Goal: Transaction & Acquisition: Obtain resource

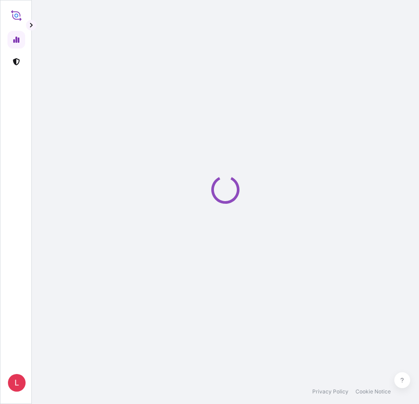
select select "2025"
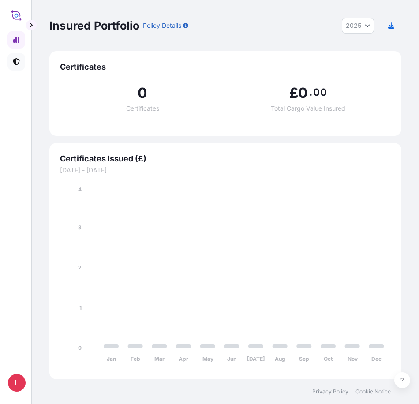
click at [16, 61] on icon at bounding box center [16, 61] width 7 height 7
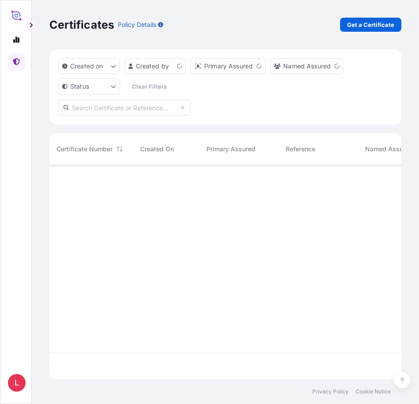
scroll to position [213, 346]
click at [371, 26] on p "Get a Certificate" at bounding box center [370, 24] width 47 height 9
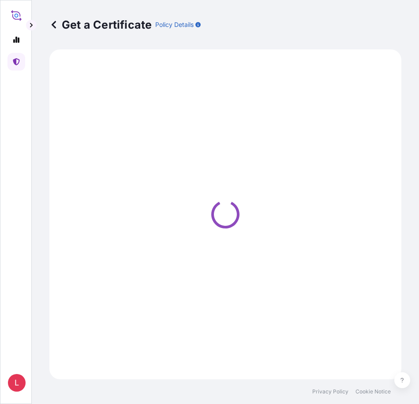
select select "Ocean Vessel"
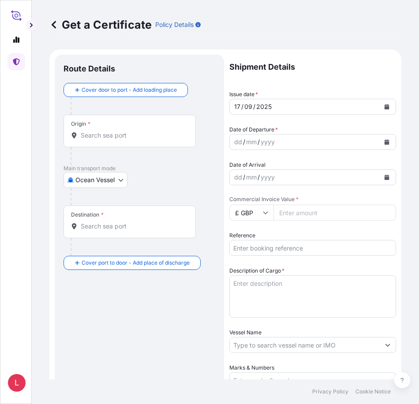
click at [385, 141] on icon "Calendar" at bounding box center [387, 141] width 5 height 5
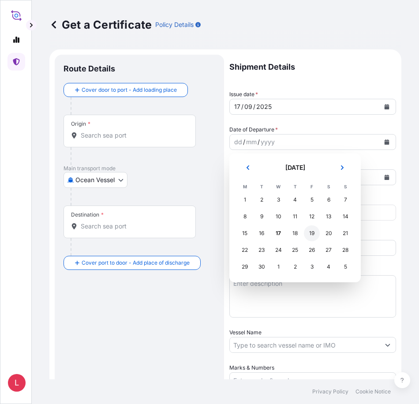
click at [313, 233] on div "19" at bounding box center [312, 233] width 16 height 16
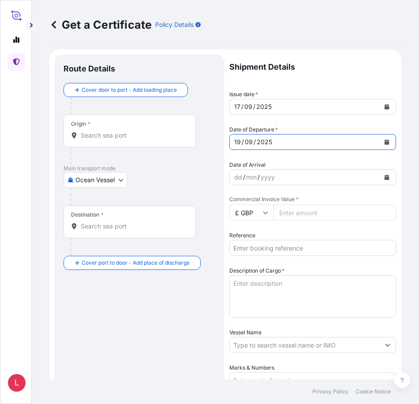
click at [380, 174] on button "Calendar" at bounding box center [387, 177] width 14 height 14
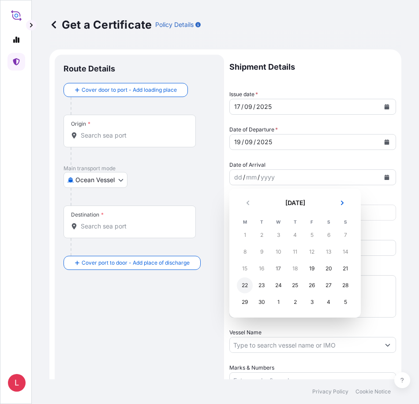
click at [242, 285] on div "22" at bounding box center [245, 286] width 16 height 16
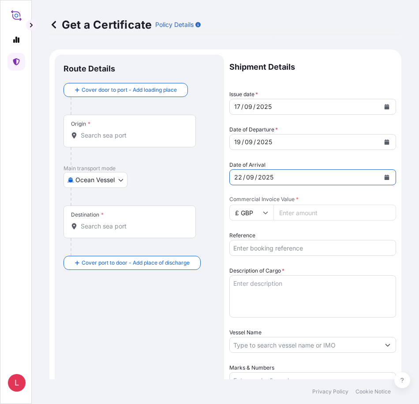
click at [266, 213] on icon at bounding box center [265, 212] width 5 height 5
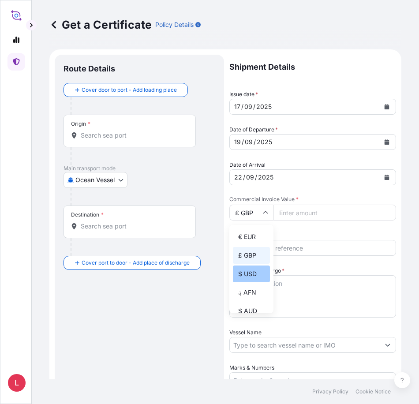
click at [252, 271] on div "$ USD" at bounding box center [251, 274] width 37 height 17
type input "$ USD"
click at [304, 216] on input "Commercial Invoice Value *" at bounding box center [335, 213] width 123 height 16
click at [308, 214] on input "Commercial Invoice Value *" at bounding box center [335, 213] width 123 height 16
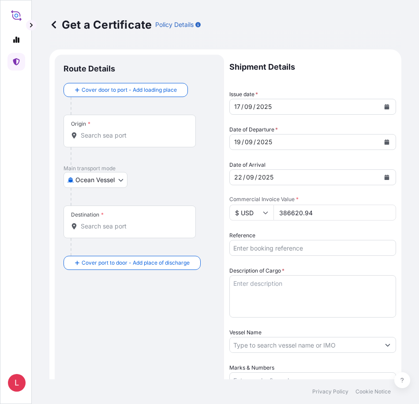
type input "386620.94"
click at [277, 248] on input "Reference" at bounding box center [312, 248] width 167 height 16
click at [253, 247] on input "Reference" at bounding box center [312, 248] width 167 height 16
paste input "33462246;33464297;;;;;;;;"
type input "33462246;33464297"
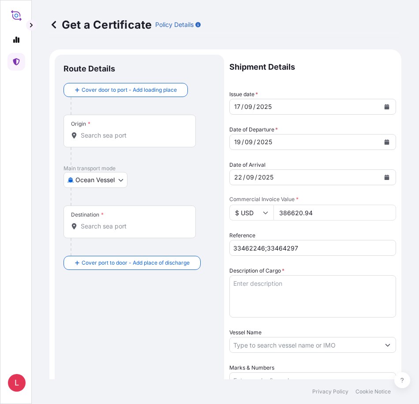
click at [313, 298] on textarea "Description of Cargo *" at bounding box center [312, 296] width 167 height 42
paste textarea "EXCAVATING TEETH INSURANCE PREMIUM USD 212.64"
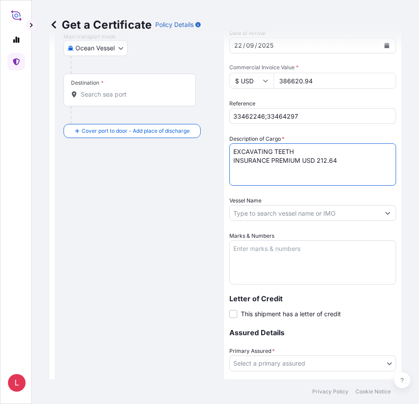
scroll to position [132, 0]
type textarea "EXCAVATING TEETH INSURANCE PREMIUM USD 212.64"
click at [380, 214] on button "Show suggestions" at bounding box center [388, 213] width 16 height 16
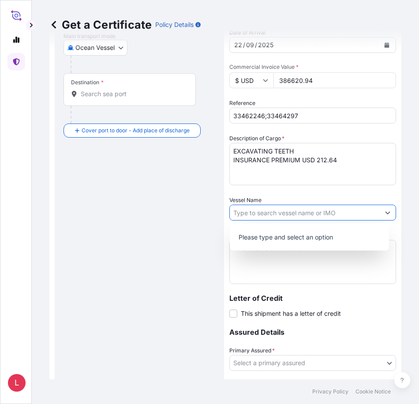
click at [334, 213] on input "Vessel Name" at bounding box center [305, 213] width 150 height 16
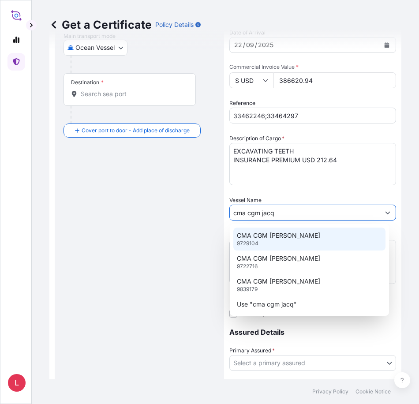
click at [281, 236] on p "CMA CGM [PERSON_NAME]" at bounding box center [278, 235] width 83 height 9
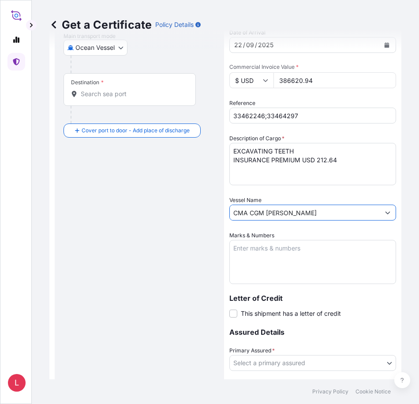
type input "CMA CGM [PERSON_NAME]"
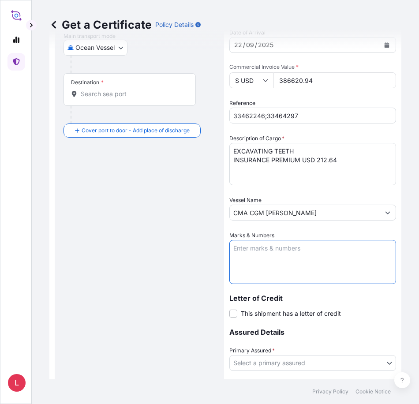
click at [279, 251] on textarea "Marks & Numbers" at bounding box center [312, 262] width 167 height 44
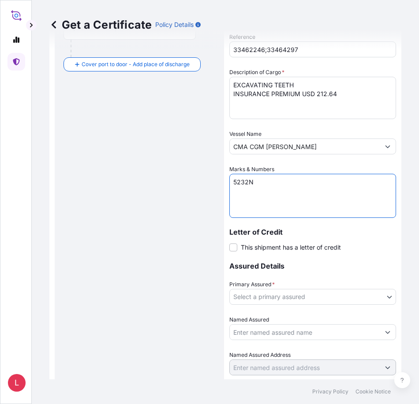
scroll to position [221, 0]
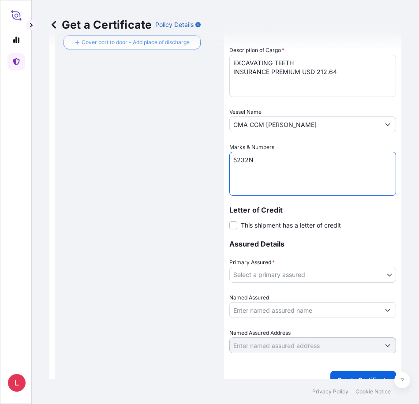
type textarea "5232N"
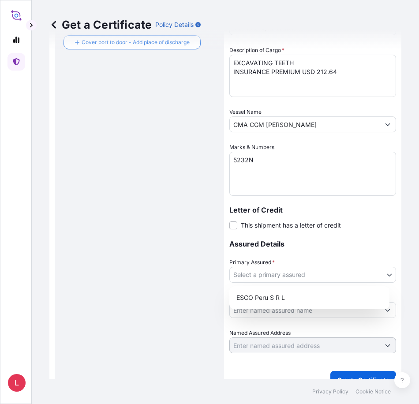
click at [289, 280] on body "L Get a Certificate Policy Details Route Details Cover door to port - Add loadi…" at bounding box center [209, 202] width 419 height 404
click at [251, 296] on div "ESCO Peru S R L" at bounding box center [309, 298] width 153 height 16
select select "31779"
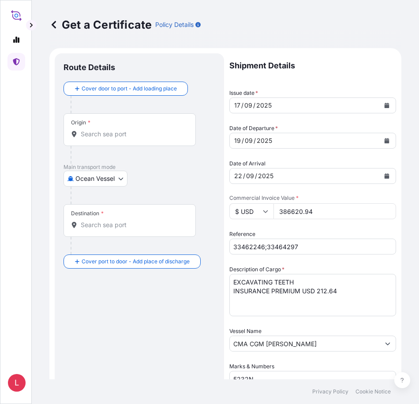
scroll to position [0, 0]
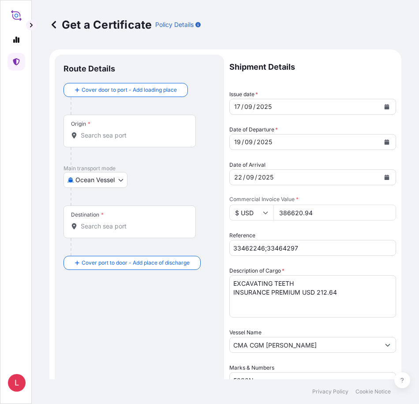
click at [117, 134] on input "Origin *" at bounding box center [133, 135] width 104 height 9
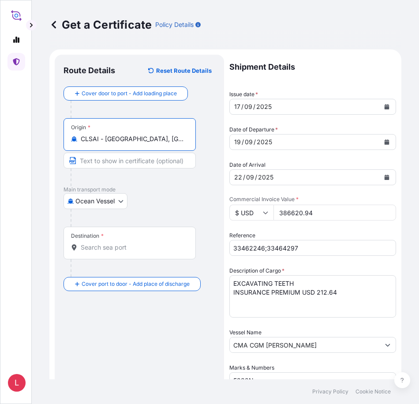
type input "CLSAI - [GEOGRAPHIC_DATA], [GEOGRAPHIC_DATA]"
click at [124, 247] on input "Destination *" at bounding box center [133, 247] width 104 height 9
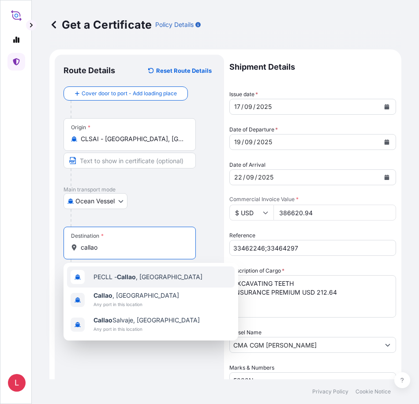
click at [107, 278] on span "PECLL - [GEOGRAPHIC_DATA] , [GEOGRAPHIC_DATA]" at bounding box center [148, 277] width 109 height 9
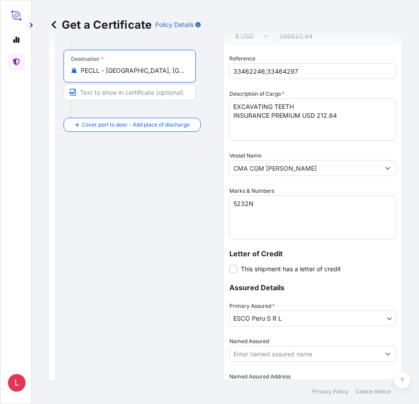
scroll to position [235, 0]
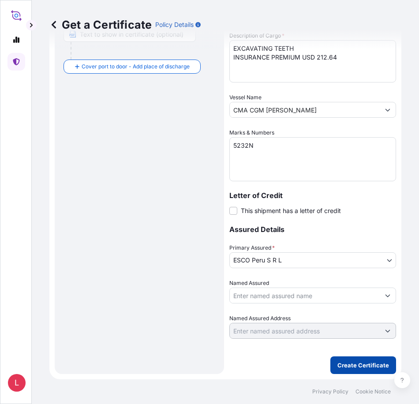
type input "PECLL - [GEOGRAPHIC_DATA], [GEOGRAPHIC_DATA]"
click at [353, 366] on p "Create Certificate" at bounding box center [364, 365] width 52 height 9
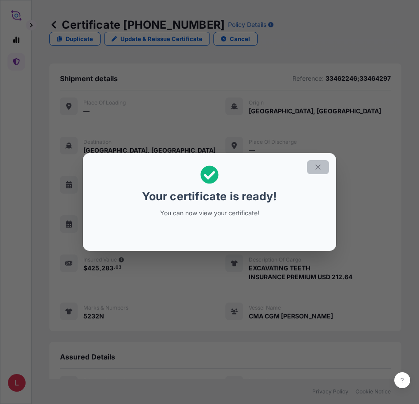
click at [318, 168] on icon "button" at bounding box center [318, 167] width 8 height 8
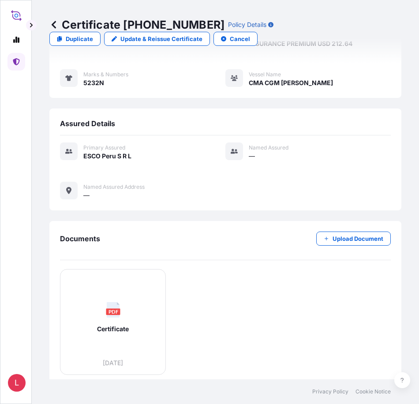
scroll to position [240, 0]
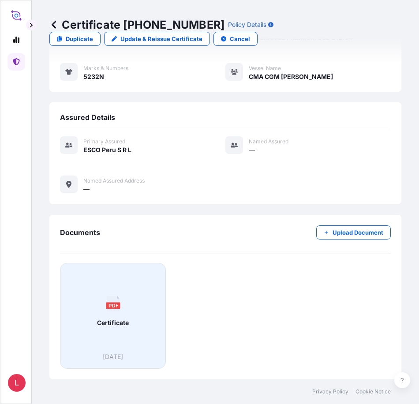
click at [110, 309] on icon at bounding box center [112, 303] width 13 height 15
